Goal: Task Accomplishment & Management: Manage account settings

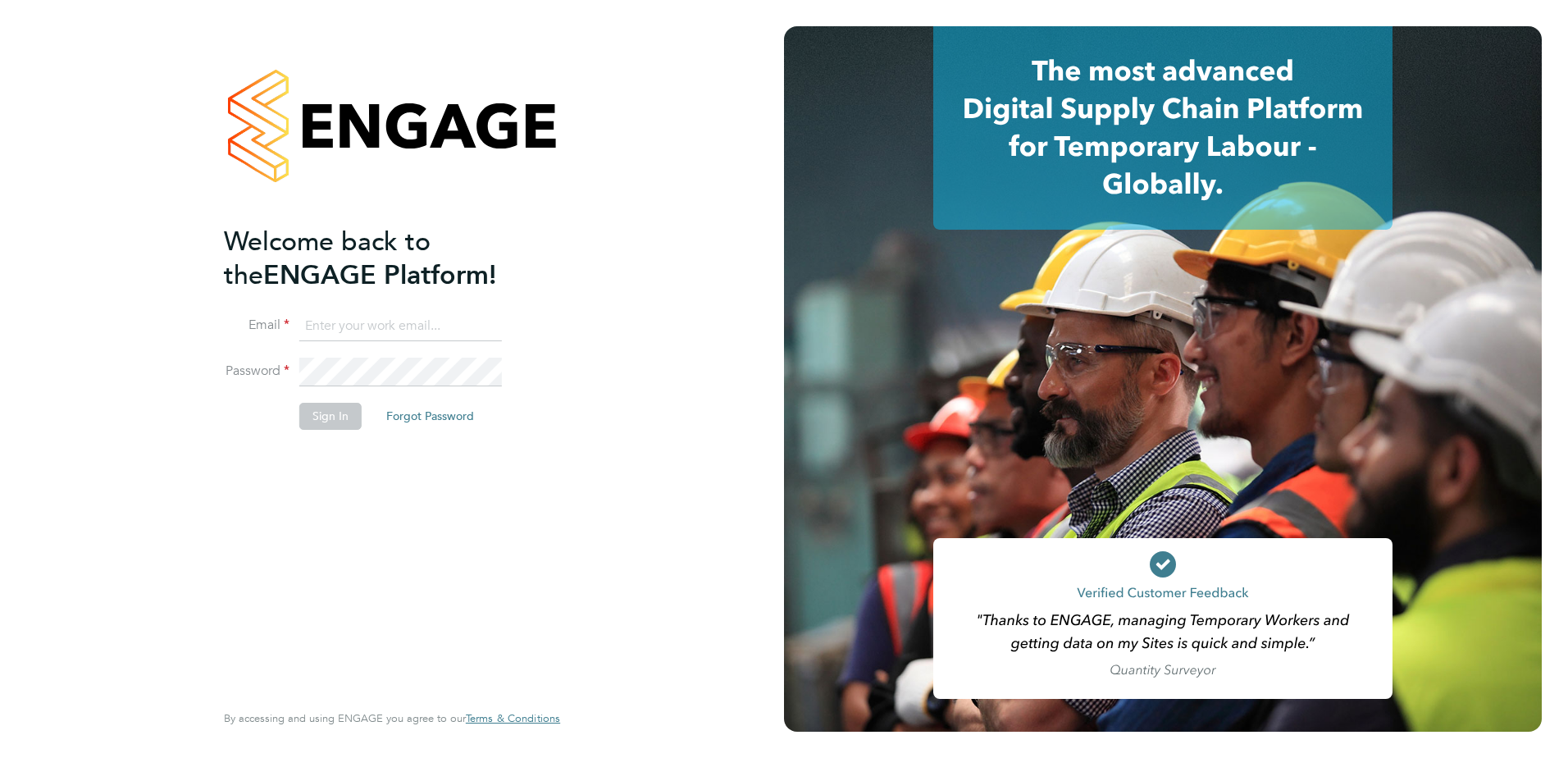
type input "[PERSON_NAME][EMAIL_ADDRESS][DOMAIN_NAME]"
click at [334, 415] on button "Sign In" at bounding box center [331, 415] width 62 height 26
